Goal: Information Seeking & Learning: Learn about a topic

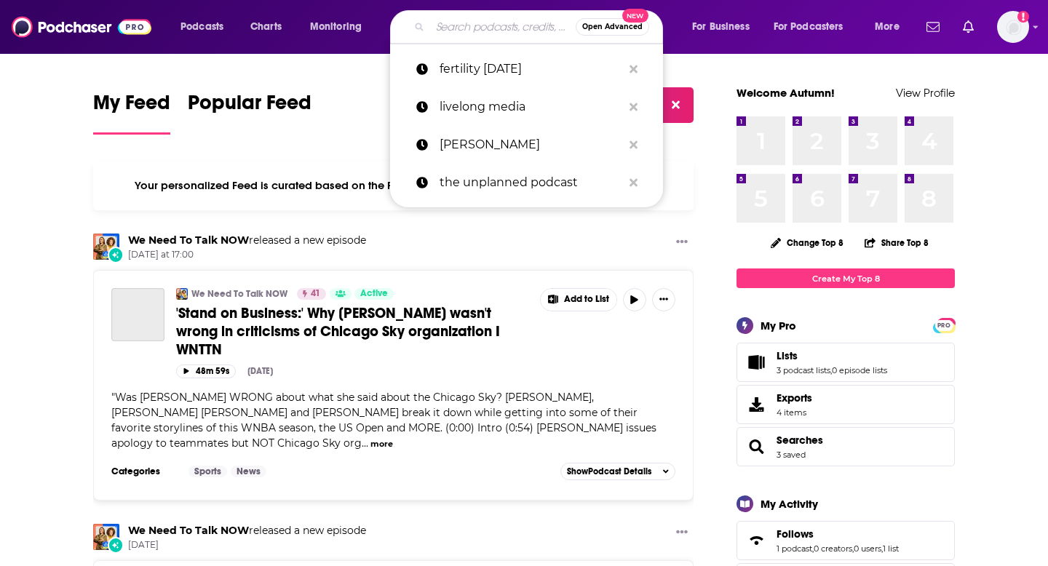
click at [498, 31] on input "Search podcasts, credits, & more..." at bounding box center [503, 26] width 146 height 23
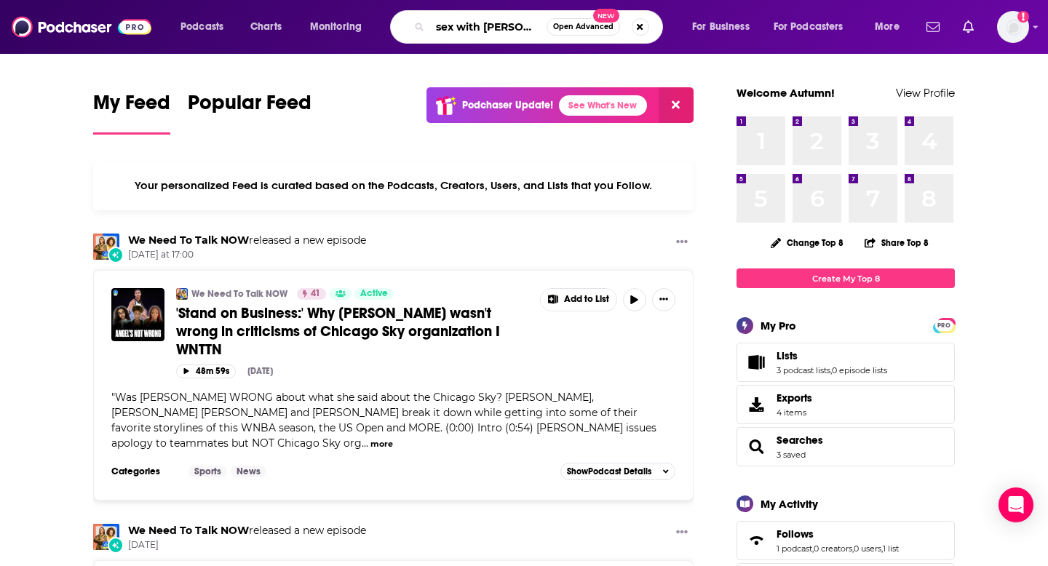
type input "sex with [PERSON_NAME]"
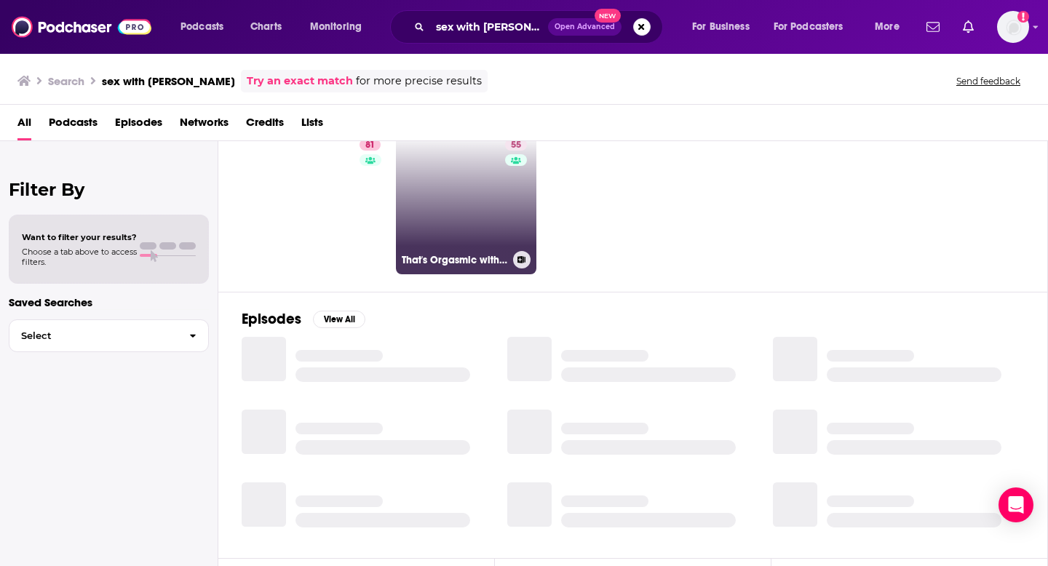
scroll to position [55, 0]
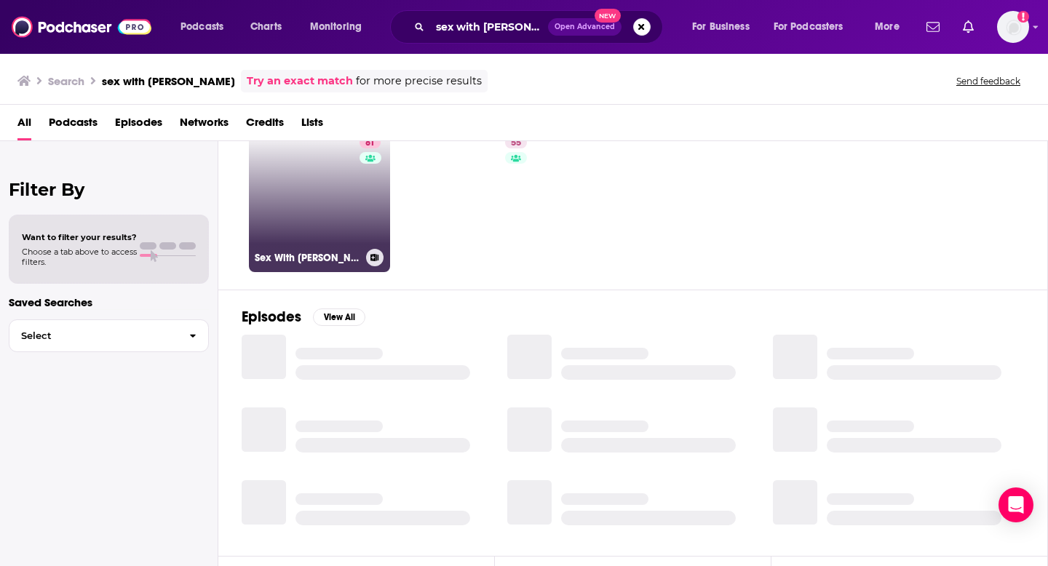
click at [317, 210] on link "81 Sex With [PERSON_NAME]" at bounding box center [319, 201] width 141 height 141
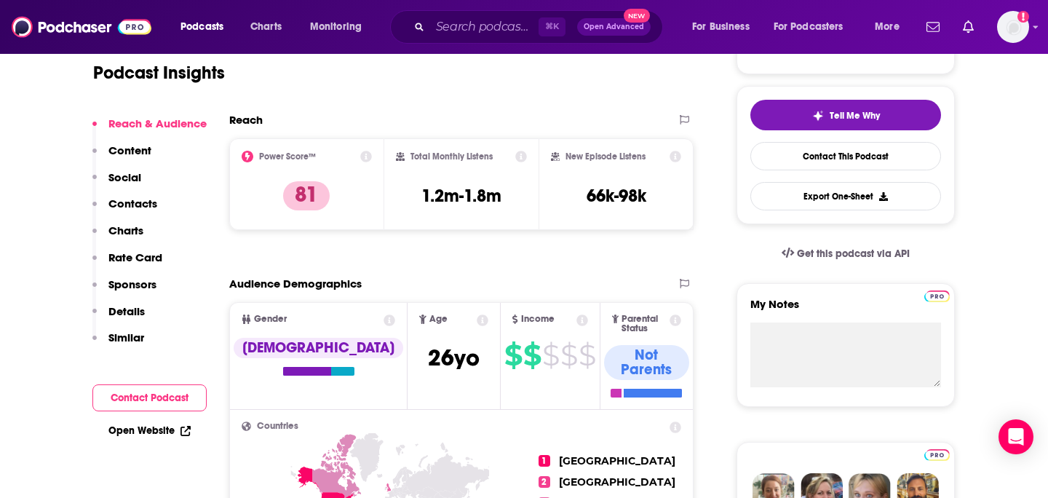
scroll to position [296, 0]
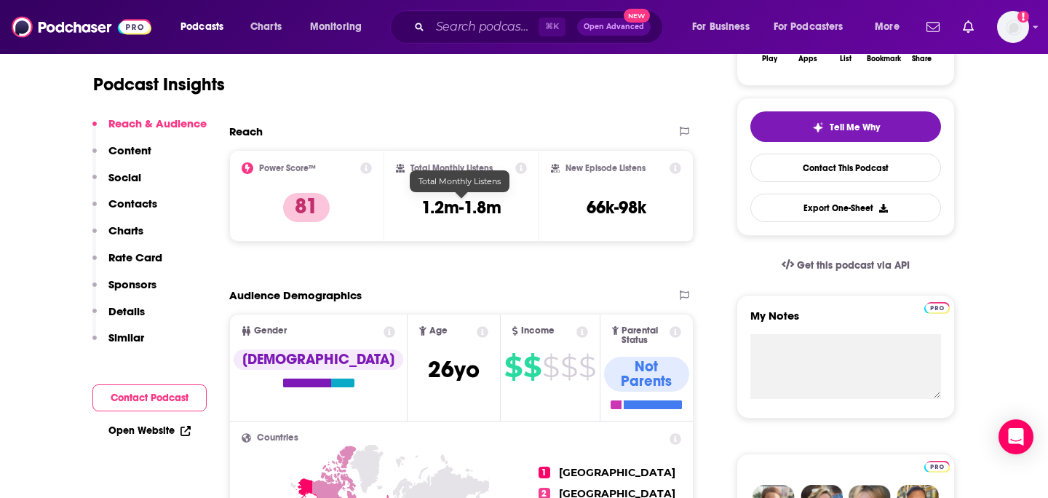
click at [471, 205] on h3 "1.2m-1.8m" at bounding box center [461, 208] width 80 height 22
copy div "1.2m-1.8m"
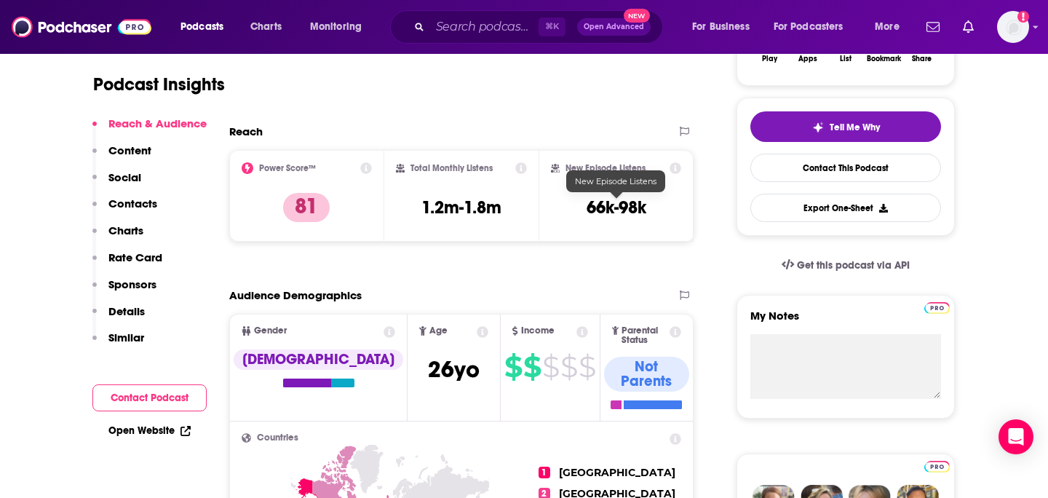
click at [614, 211] on h3 "66k-98k" at bounding box center [617, 208] width 60 height 22
copy div "66k-98k Export One-Sheet"
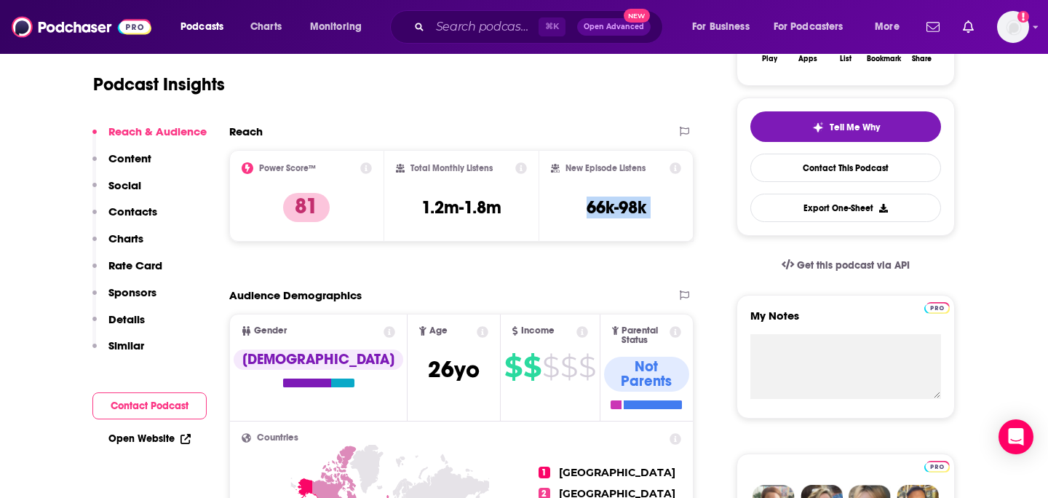
scroll to position [0, 0]
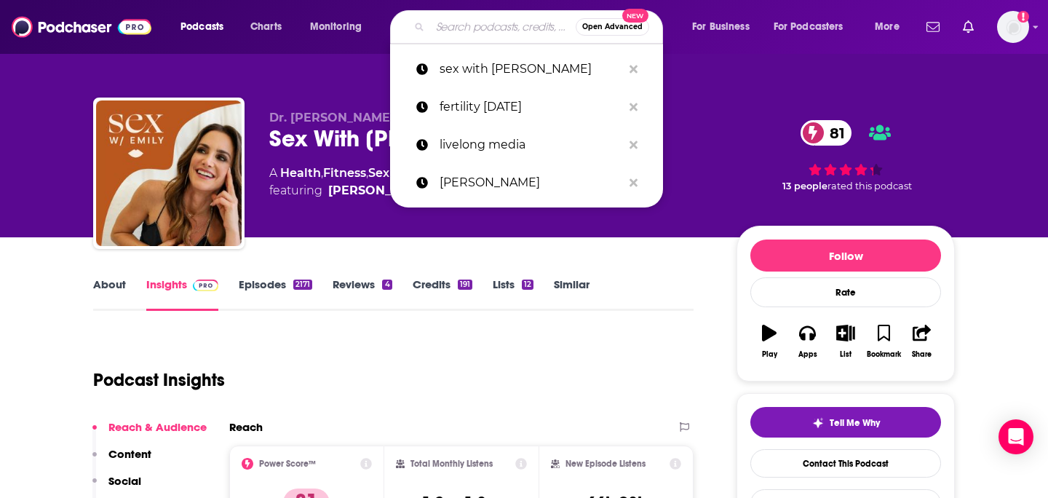
click at [440, 22] on input "Search podcasts, credits, & more..." at bounding box center [503, 26] width 146 height 23
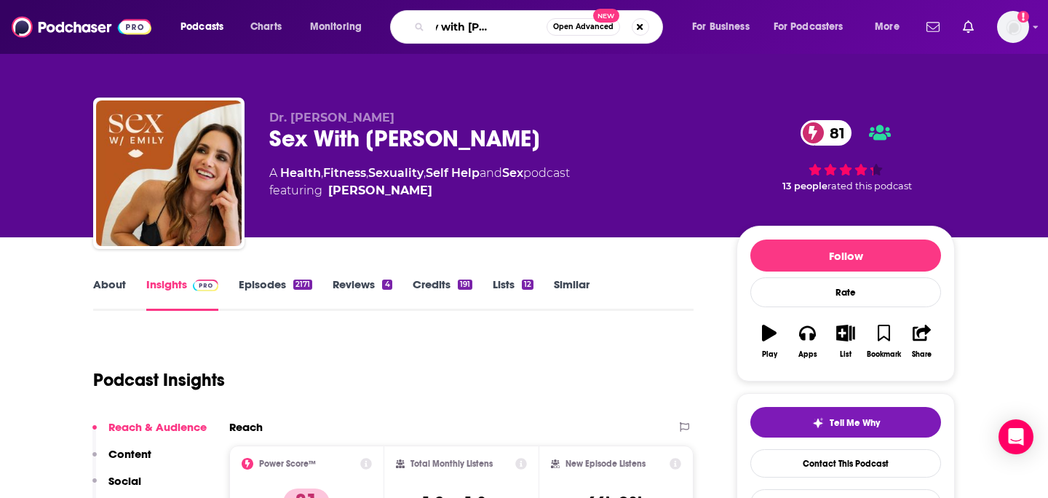
scroll to position [0, 53]
type input "longevity with [PERSON_NAME]"
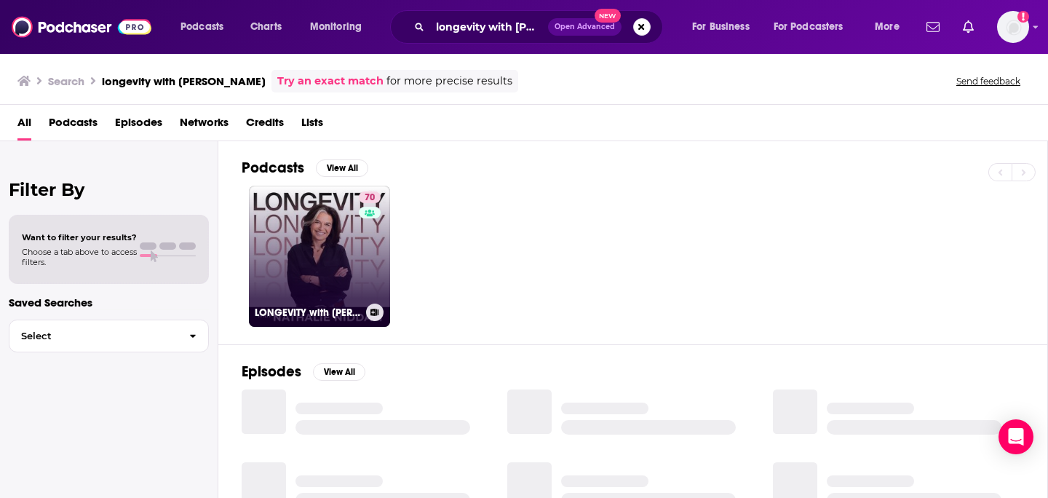
click at [302, 245] on link "70 LONGEVITY with [PERSON_NAME]" at bounding box center [319, 256] width 141 height 141
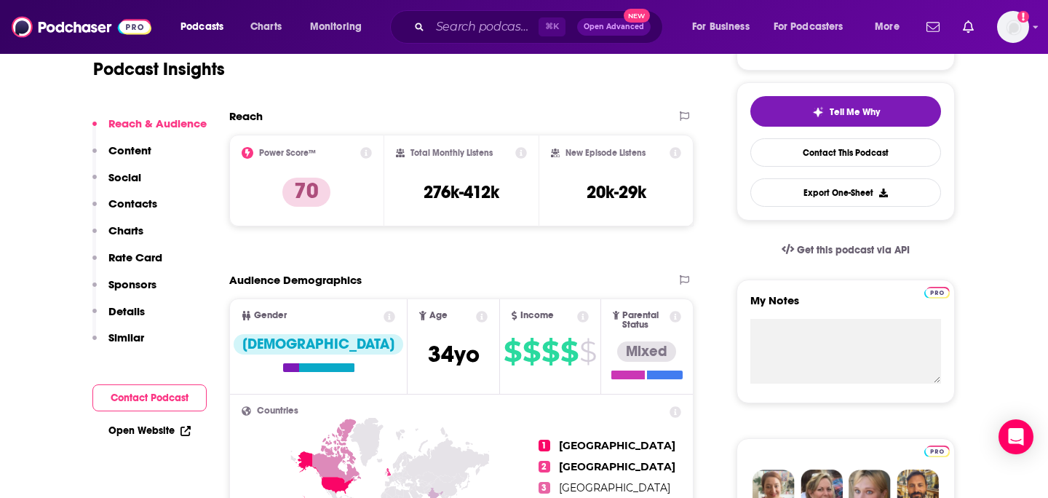
scroll to position [300, 0]
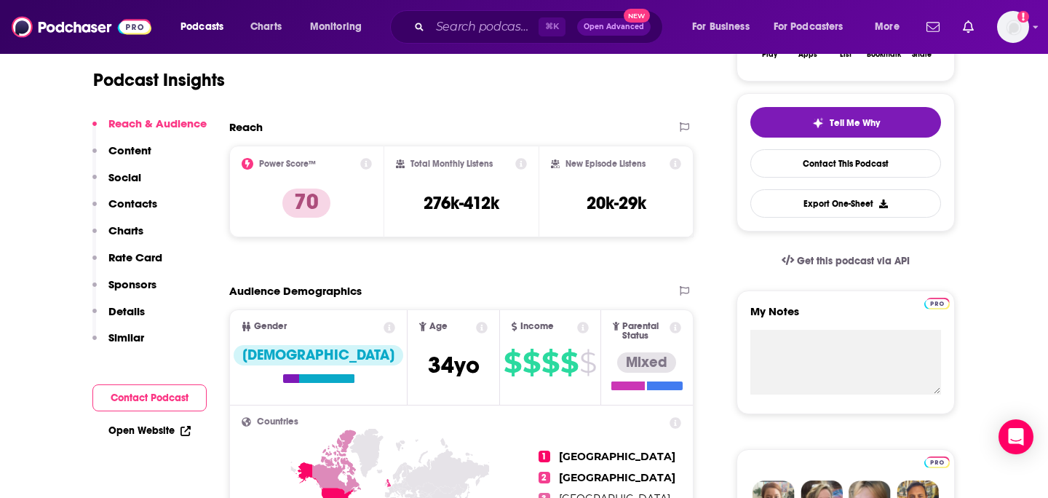
click at [453, 201] on h3 "276k-412k" at bounding box center [462, 203] width 76 height 22
copy div "276k-412k"
click at [616, 210] on h3 "20k-29k" at bounding box center [617, 203] width 60 height 22
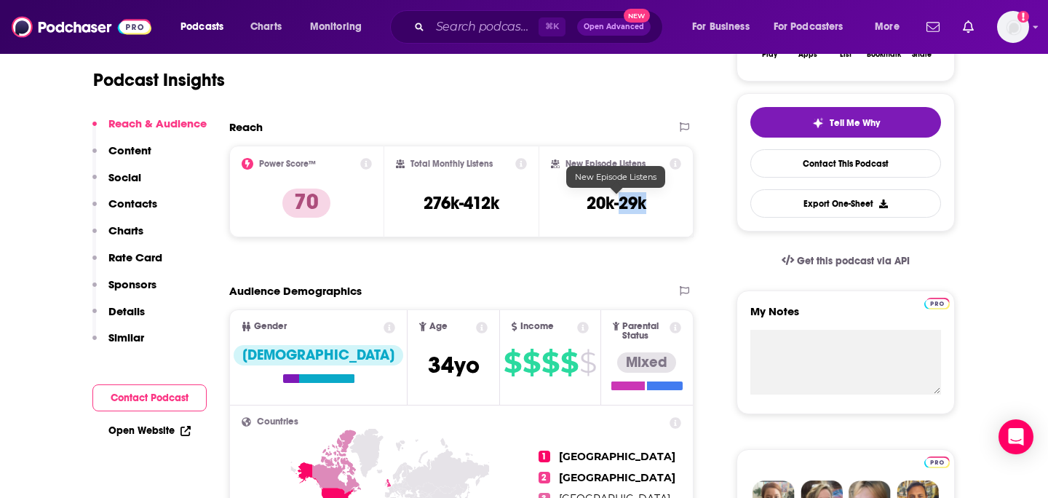
click at [616, 210] on h3 "20k-29k" at bounding box center [617, 203] width 60 height 22
copy div "20k-29k Export One-Sheet"
